Goal: Information Seeking & Learning: Check status

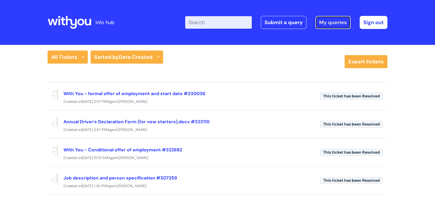
click at [330, 24] on link "My queries" at bounding box center [333, 22] width 35 height 13
click at [327, 23] on link "My queries" at bounding box center [333, 22] width 35 height 13
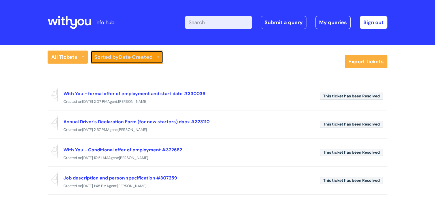
click at [135, 62] on link "Sorted by Date Created" at bounding box center [127, 56] width 73 height 13
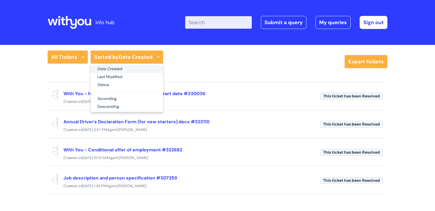
click at [130, 68] on link "Date Created" at bounding box center [127, 69] width 73 height 8
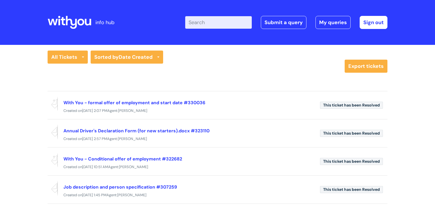
click at [84, 23] on icon at bounding box center [80, 22] width 7 height 7
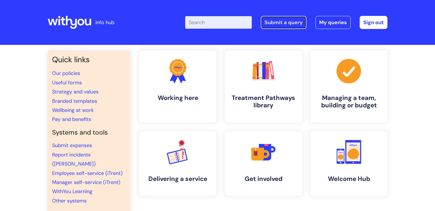
click at [288, 22] on link "Submit a query" at bounding box center [284, 22] width 46 height 13
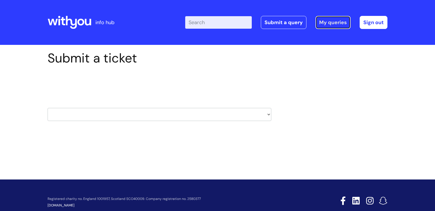
click at [331, 22] on link "My queries" at bounding box center [333, 22] width 35 height 13
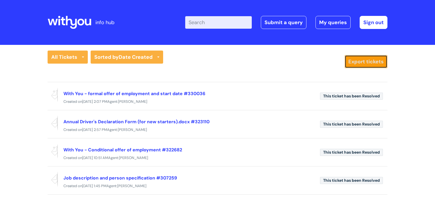
click at [354, 62] on link "Export tickets" at bounding box center [366, 61] width 43 height 13
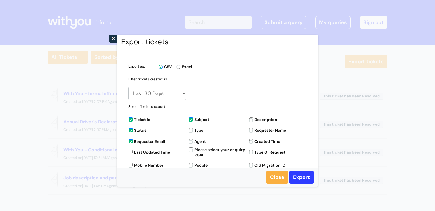
click at [180, 95] on select "Last 30 Days Last 7 Days From yesterday Set date Today" at bounding box center [157, 93] width 58 height 13
click at [274, 175] on link "Close" at bounding box center [278, 176] width 22 height 13
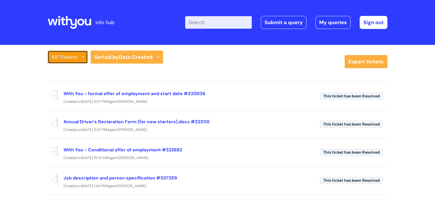
click at [73, 58] on link "All Tickets" at bounding box center [68, 56] width 40 height 13
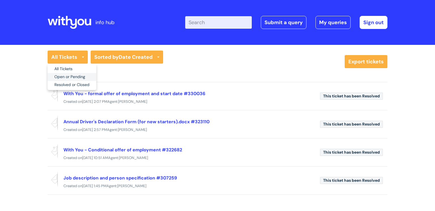
click at [77, 78] on link "Open or Pending" at bounding box center [72, 77] width 49 height 8
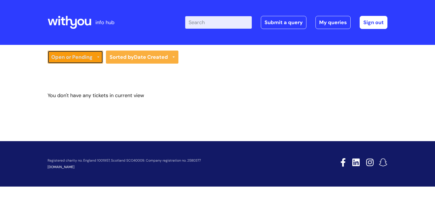
click at [75, 56] on link "Open or Pending" at bounding box center [76, 56] width 56 height 13
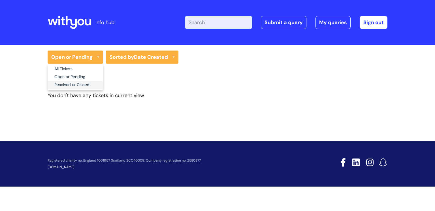
click at [80, 85] on link "Resolved or Closed" at bounding box center [76, 85] width 56 height 8
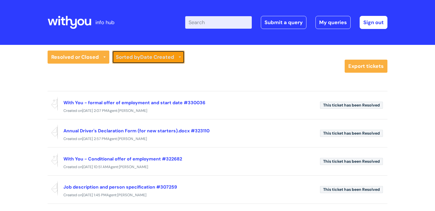
click at [141, 60] on link "Sorted by Date Created" at bounding box center [148, 56] width 73 height 13
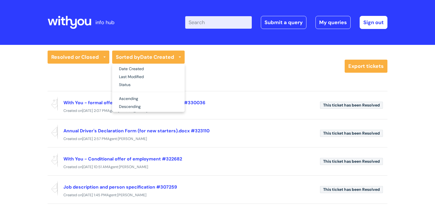
click at [224, 71] on div "Resolved or Closed All Tickets Open or Pending Resolved or Closed Date Created …" at bounding box center [195, 61] width 294 height 22
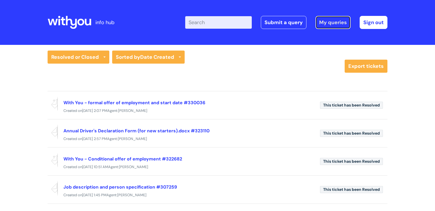
click at [329, 26] on link "My queries" at bounding box center [333, 22] width 35 height 13
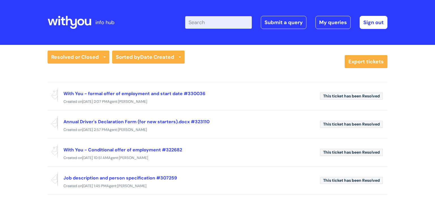
click at [417, 182] on div "Resolved or Closed All Tickets Open or Pending Resolved or Closed Date Created …" at bounding box center [217, 131] width 435 height 173
